Goal: Task Accomplishment & Management: Manage account settings

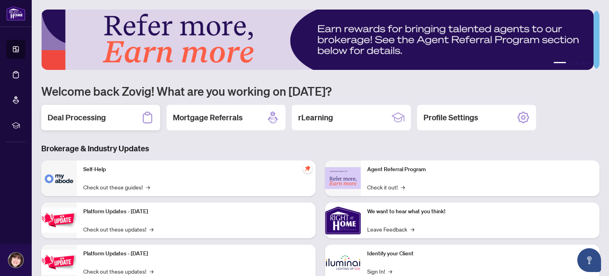
click at [103, 113] on h2 "Deal Processing" at bounding box center [77, 117] width 58 height 11
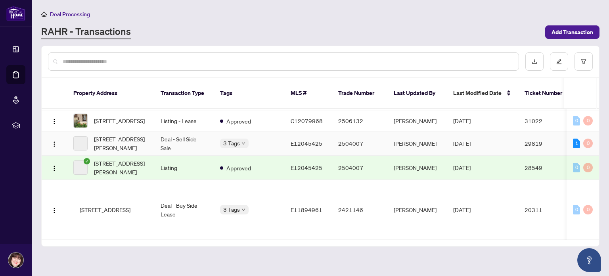
scroll to position [136, 0]
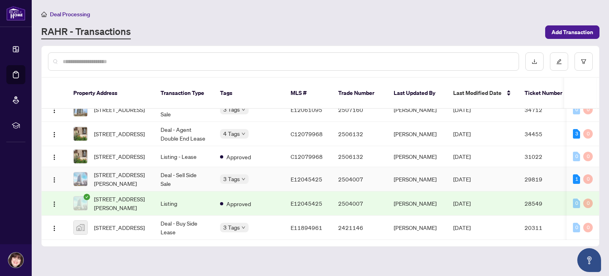
click at [140, 170] on span "[STREET_ADDRESS][PERSON_NAME]" at bounding box center [121, 178] width 54 height 17
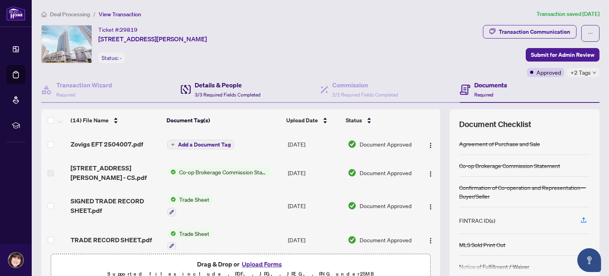
click at [228, 88] on h4 "Details & People" at bounding box center [228, 85] width 66 height 10
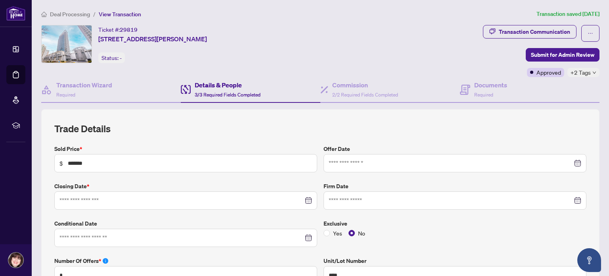
type input "**********"
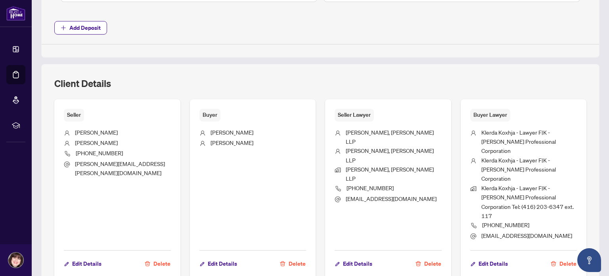
scroll to position [462, 0]
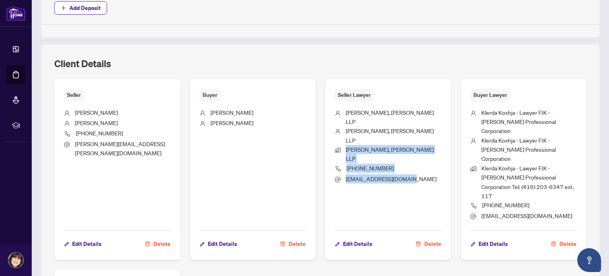
drag, startPoint x: 343, startPoint y: 130, endPoint x: 414, endPoint y: 150, distance: 73.9
click at [414, 150] on ul "[PERSON_NAME], [PERSON_NAME] LLP [PERSON_NAME], [PERSON_NAME] LLP [PERSON_NAME]…" at bounding box center [388, 162] width 107 height 123
copy ul "[PERSON_NAME], [PERSON_NAME] LLP [PHONE_NUMBER] [EMAIL_ADDRESS][DOMAIN_NAME]"
